Goal: Information Seeking & Learning: Learn about a topic

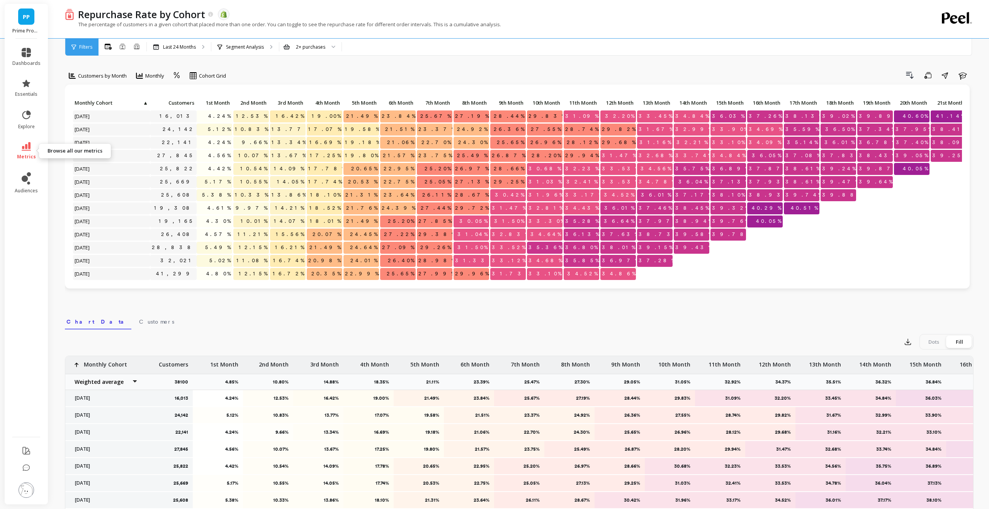
click at [30, 152] on link "metrics" at bounding box center [26, 151] width 28 height 18
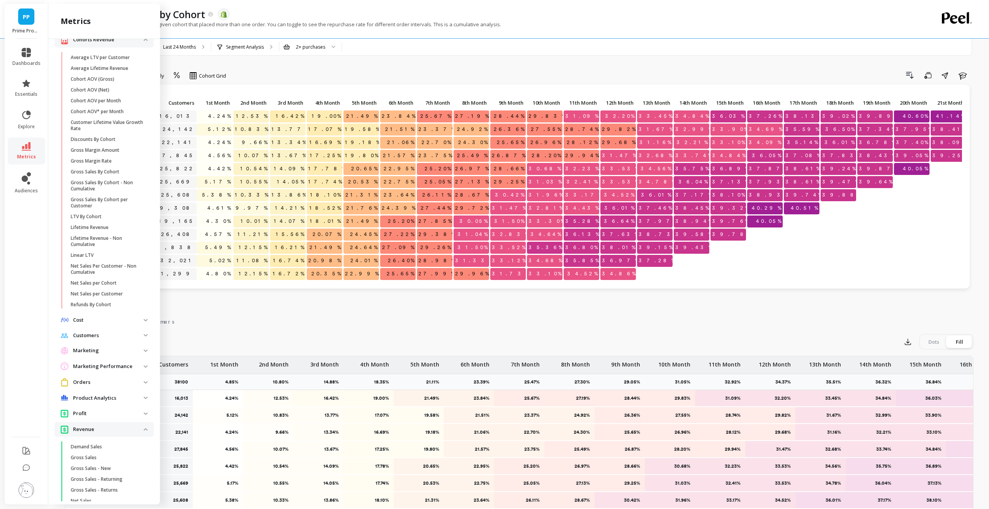
scroll to position [48, 0]
click at [108, 230] on link "Lifetime Revenue" at bounding box center [110, 226] width 87 height 11
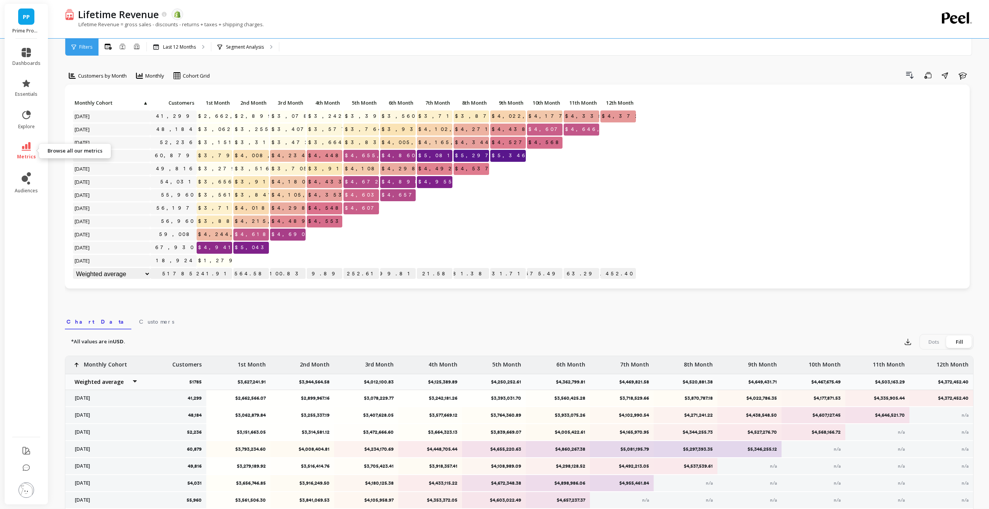
click at [24, 145] on icon at bounding box center [26, 146] width 9 height 9
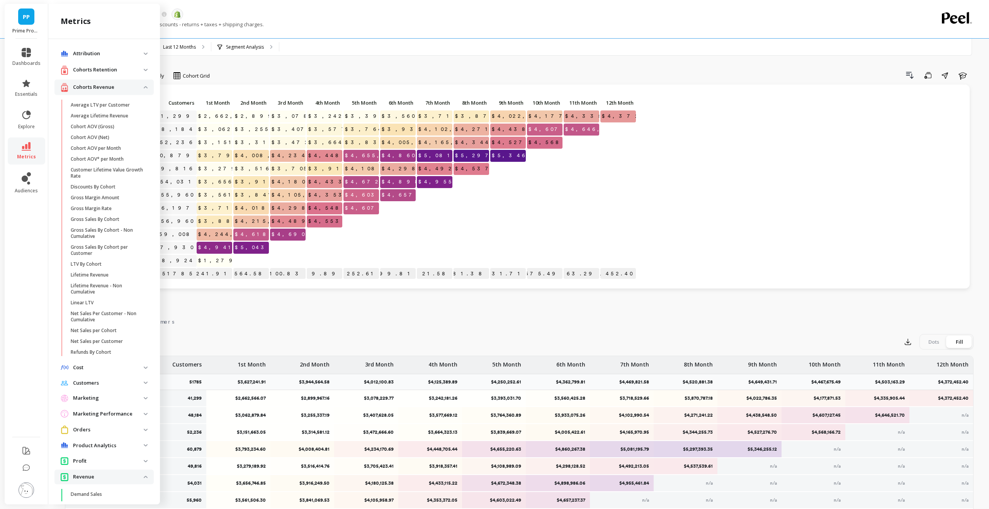
scroll to position [48, 0]
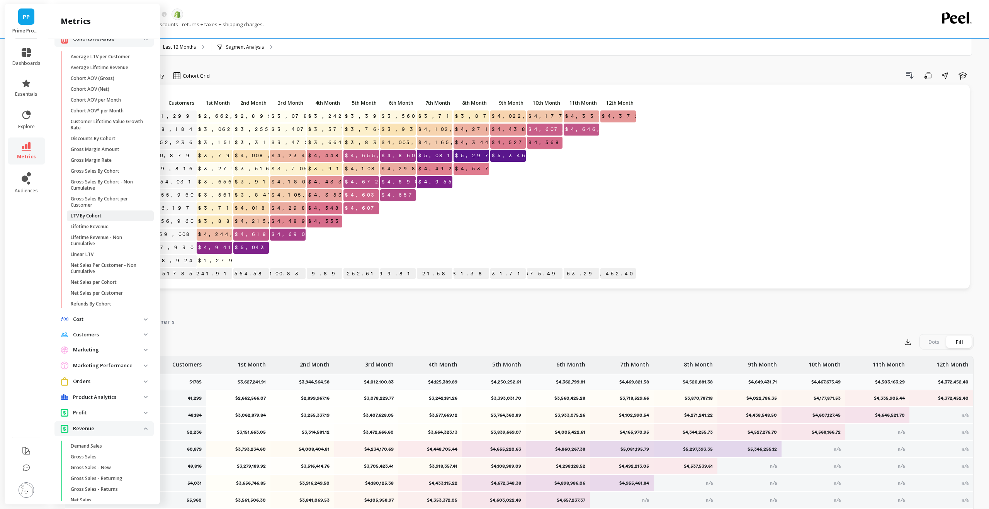
click at [104, 216] on span "LTV By Cohort" at bounding box center [108, 216] width 74 height 6
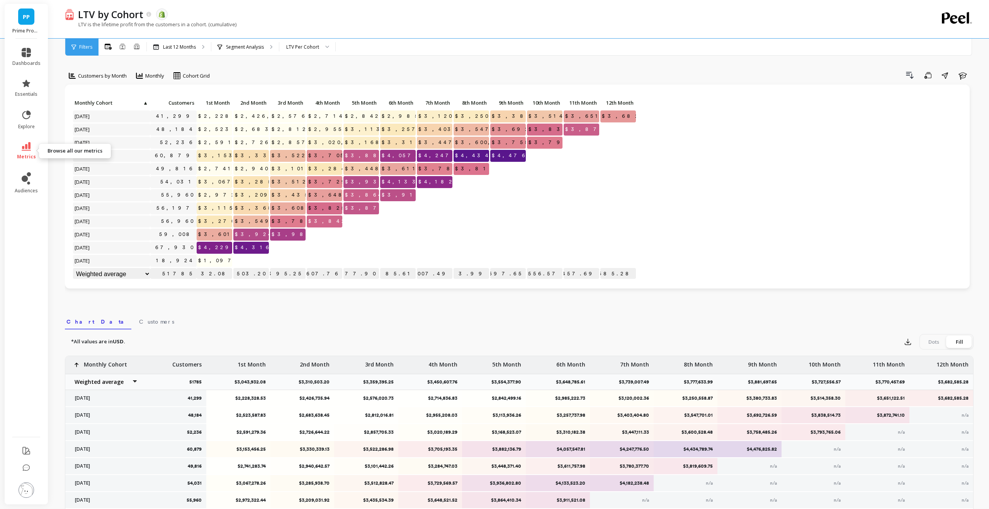
click at [28, 152] on link "metrics" at bounding box center [26, 151] width 28 height 18
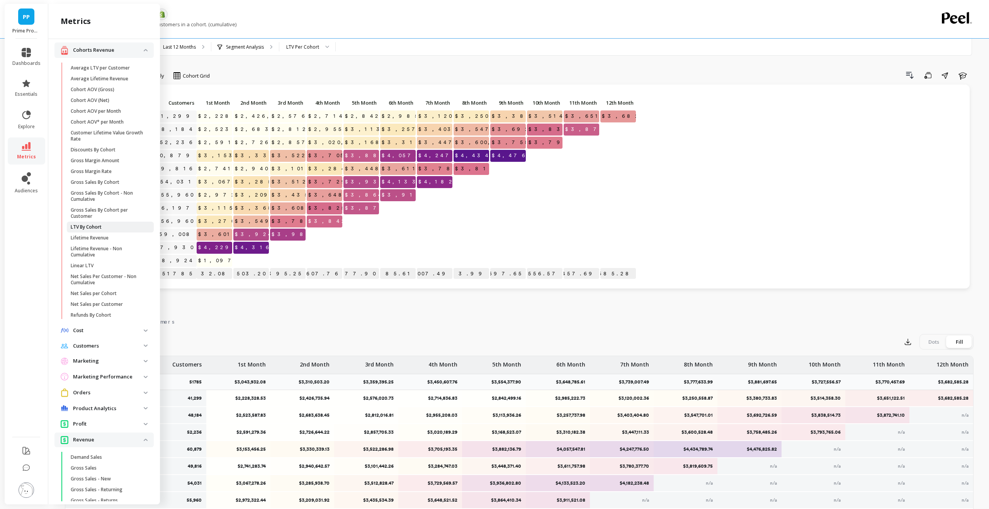
scroll to position [36, 0]
click at [112, 69] on p "Average LTV per Customer" at bounding box center [100, 69] width 59 height 6
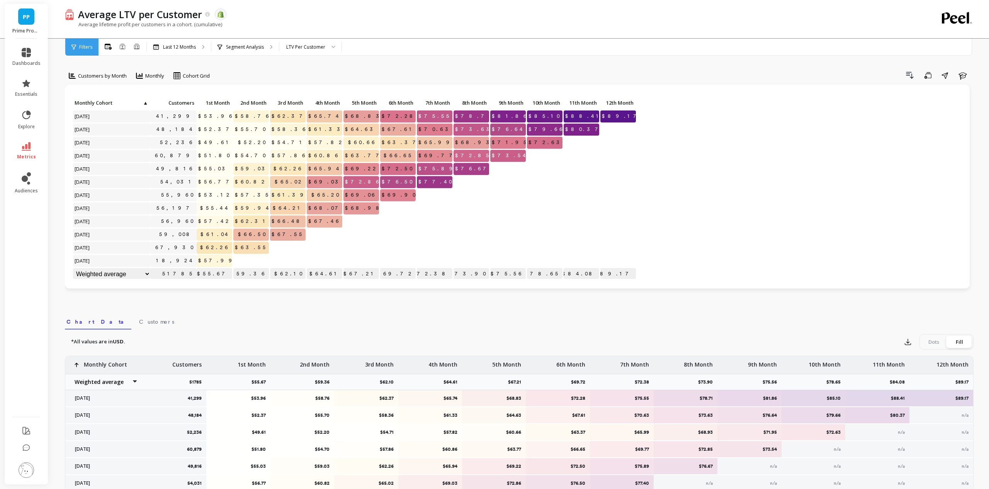
scroll to position [0, 0]
drag, startPoint x: 214, startPoint y: 248, endPoint x: 232, endPoint y: 247, distance: 17.8
click at [232, 247] on span "$62.26" at bounding box center [216, 248] width 34 height 12
